Goal: Information Seeking & Learning: Learn about a topic

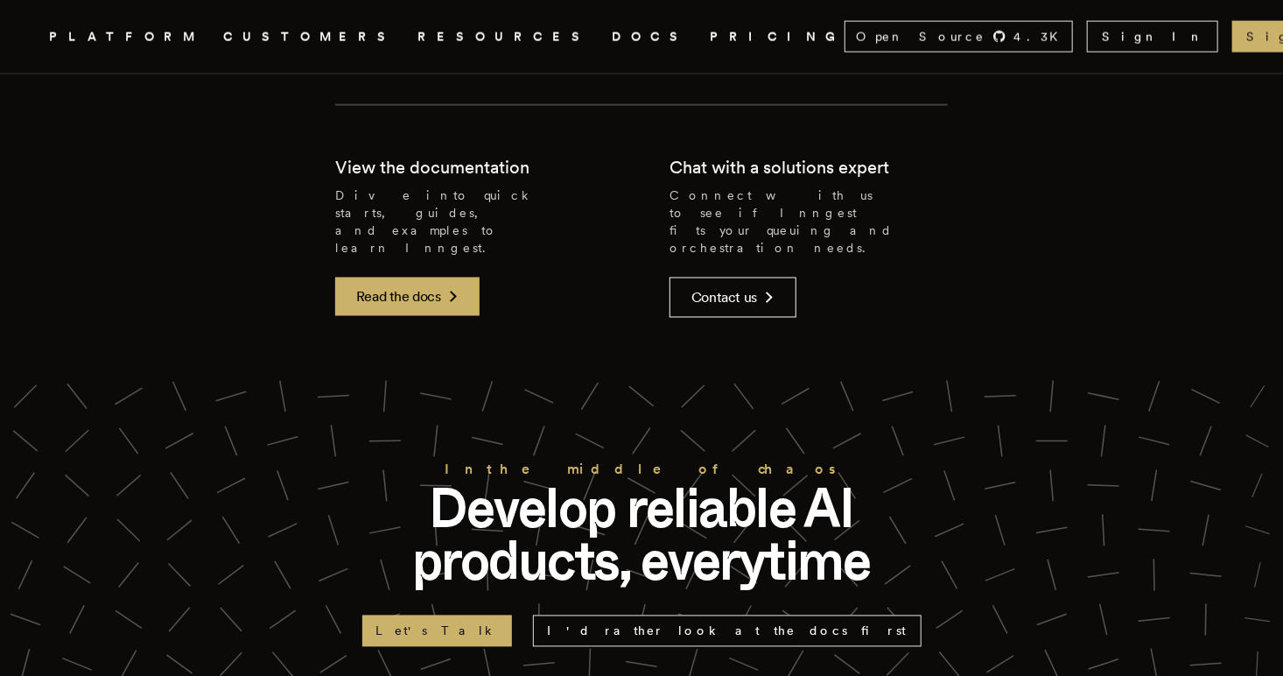
scroll to position [4492, 0]
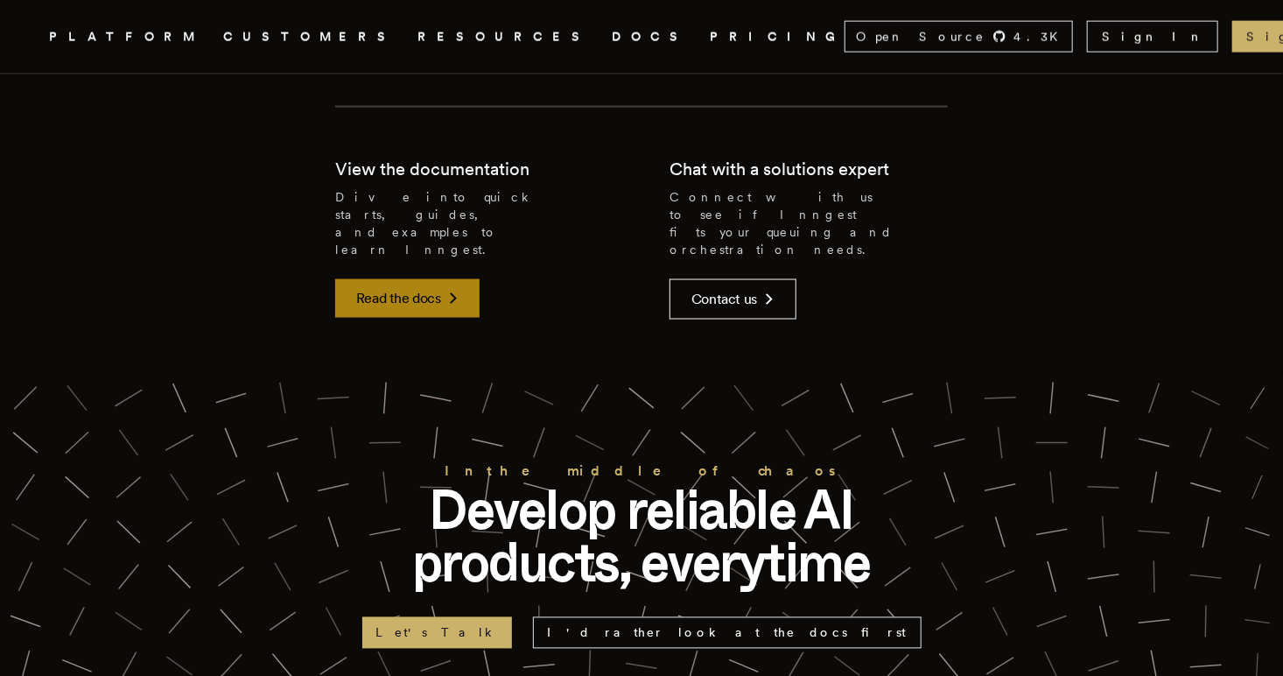
click at [398, 279] on link "Read the docs" at bounding box center [407, 298] width 144 height 39
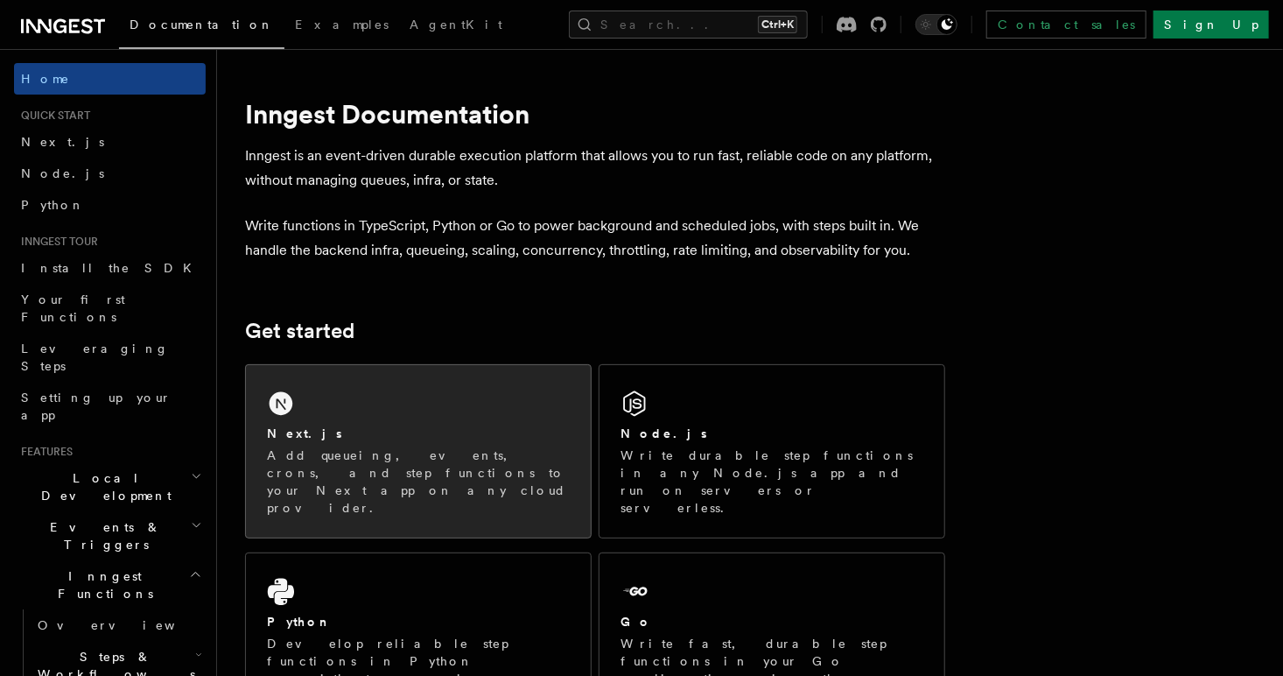
click at [289, 472] on p "Add queueing, events, crons, and step functions to your Next app on any cloud p…" at bounding box center [418, 481] width 303 height 70
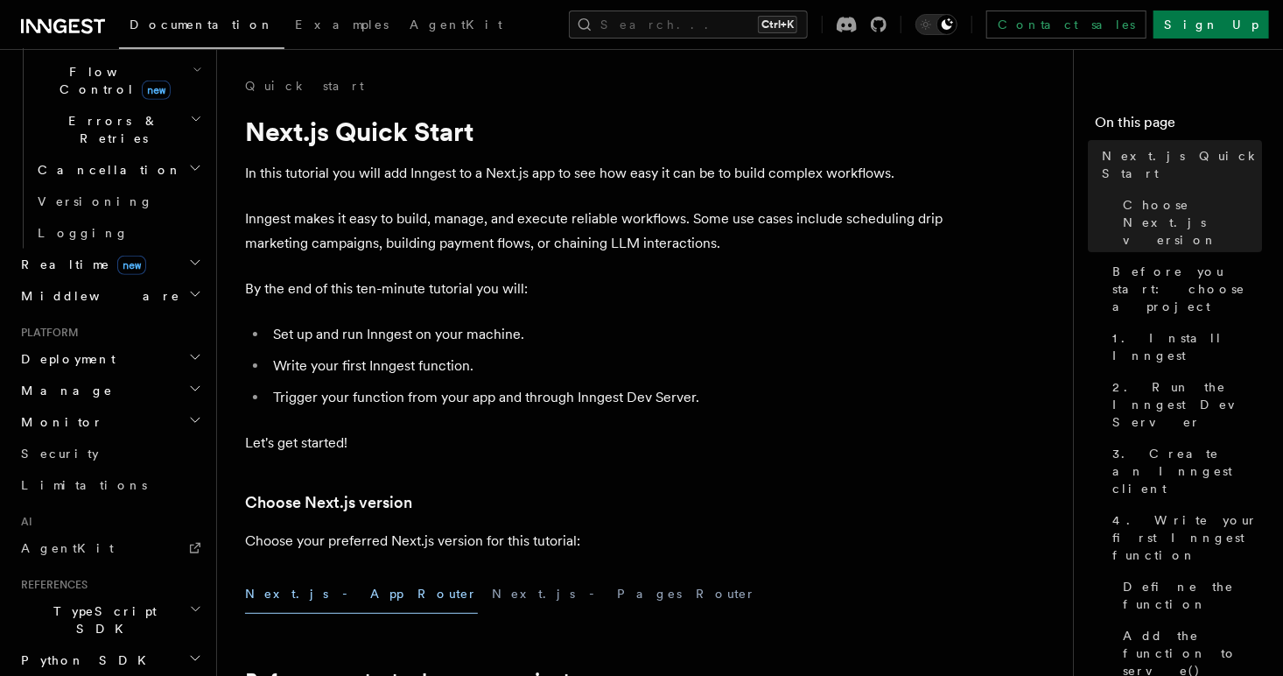
scroll to position [637, 0]
click at [74, 529] on link "AgentKit" at bounding box center [110, 545] width 192 height 32
